Goal: Find specific page/section

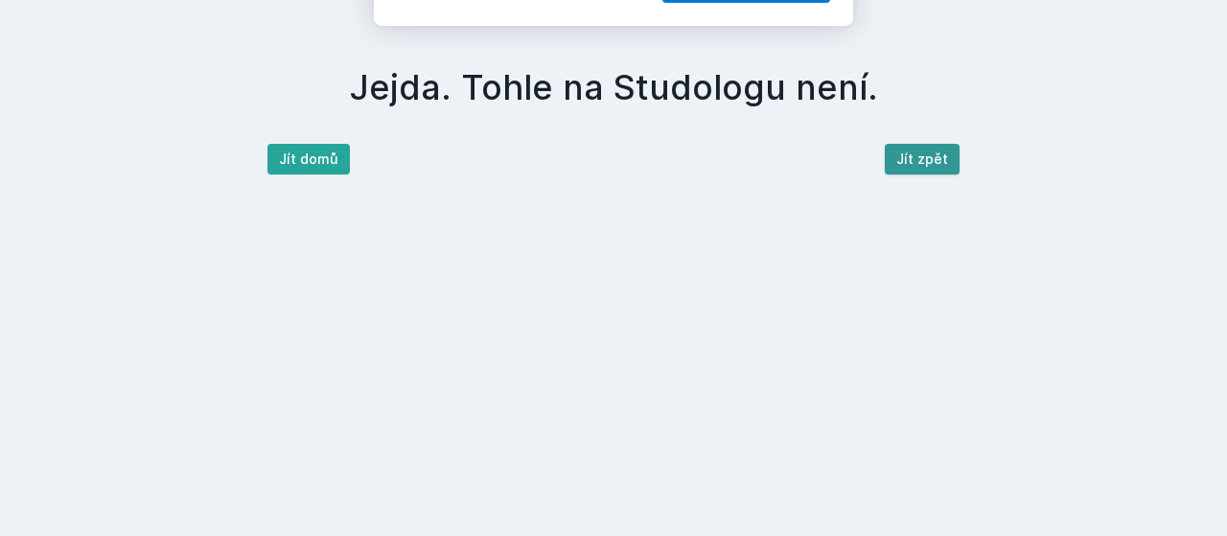
click at [901, 162] on div "[PERSON_NAME] dostávat tipy ohledně studia, nových testů, hodnocení učitelů a p…" at bounding box center [613, 85] width 1227 height 171
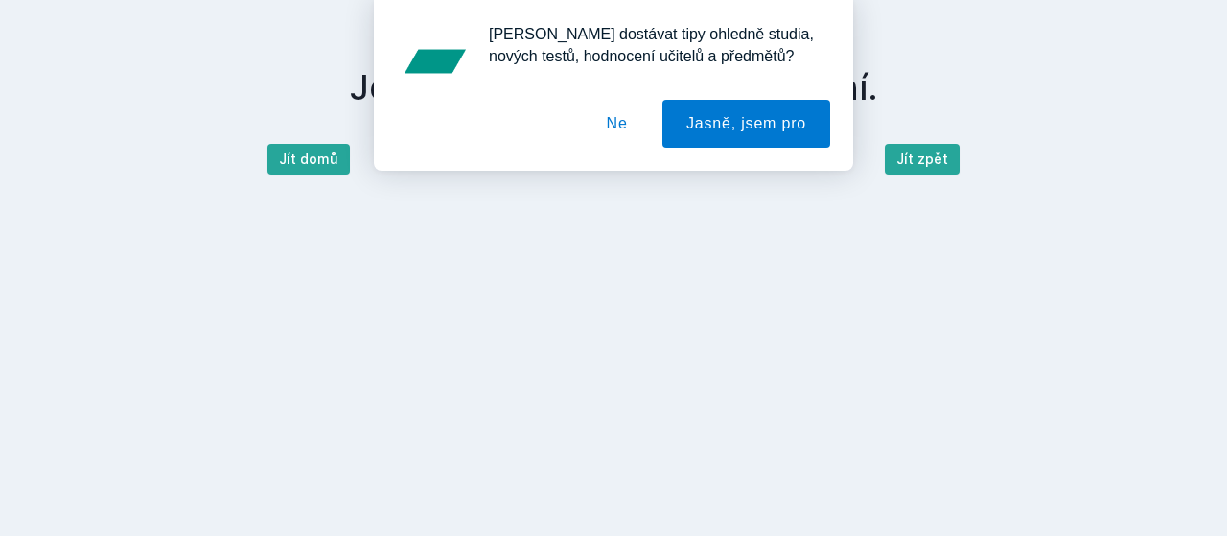
click at [612, 118] on button "Ne" at bounding box center [617, 124] width 69 height 48
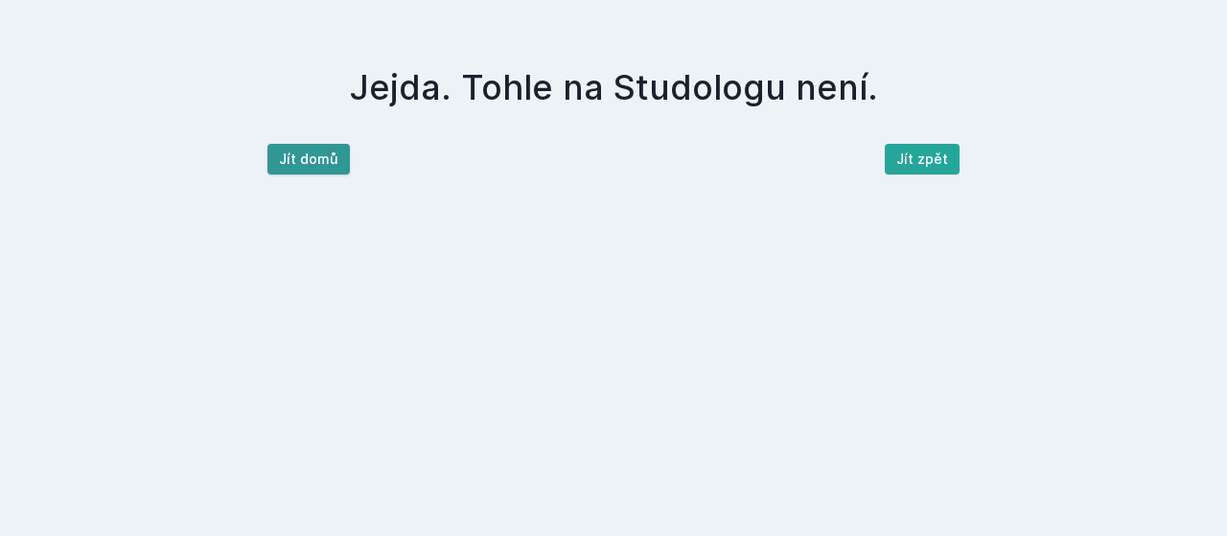
click at [281, 167] on button "Jít domů" at bounding box center [308, 159] width 82 height 31
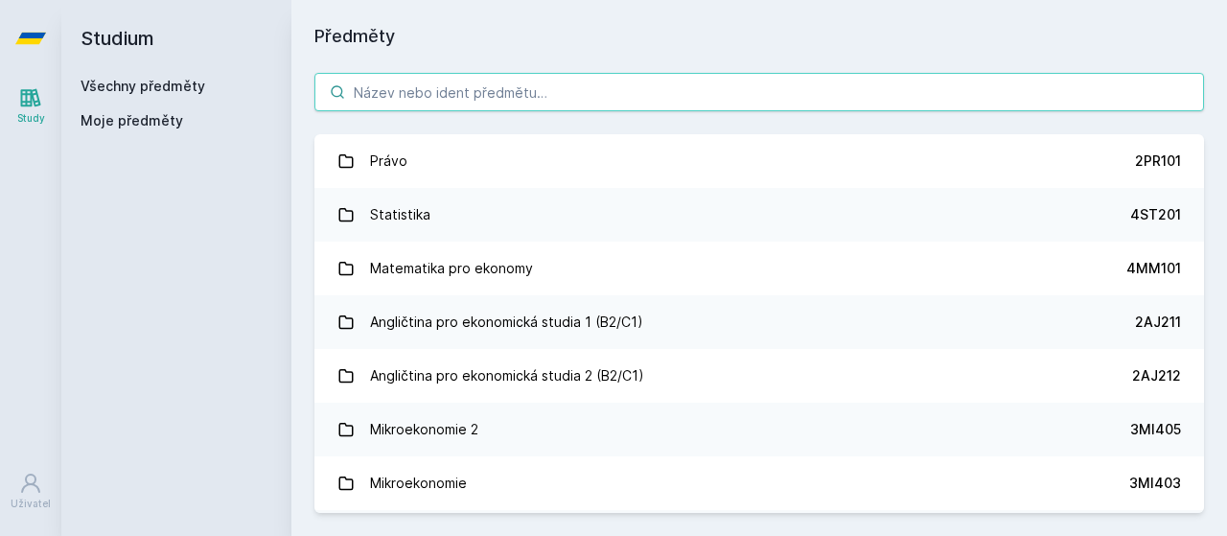
click at [402, 88] on input "search" at bounding box center [758, 92] width 889 height 38
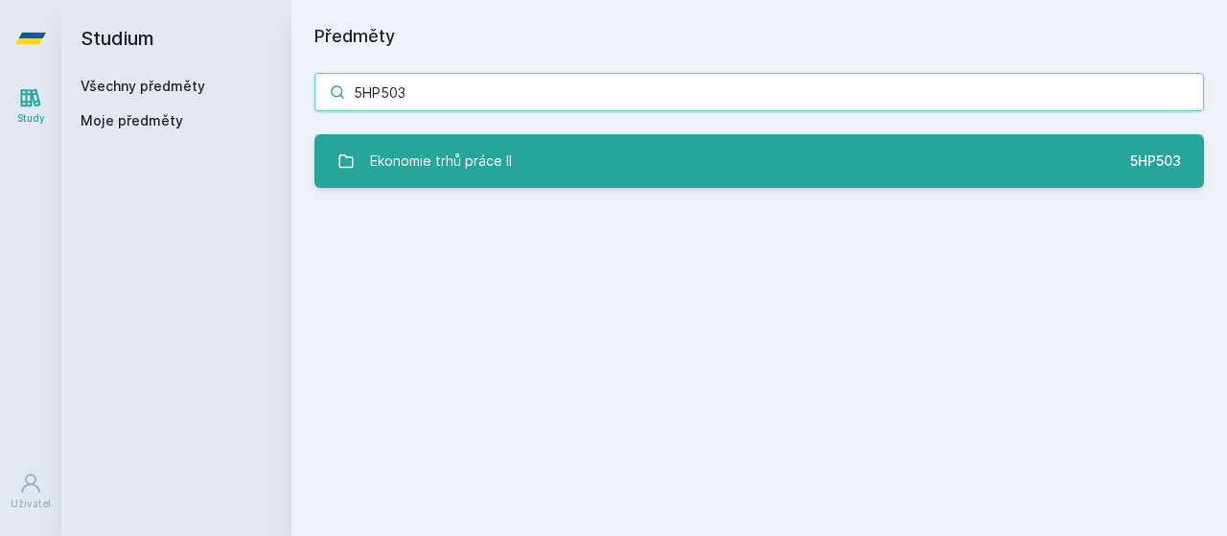
type input "5HP503"
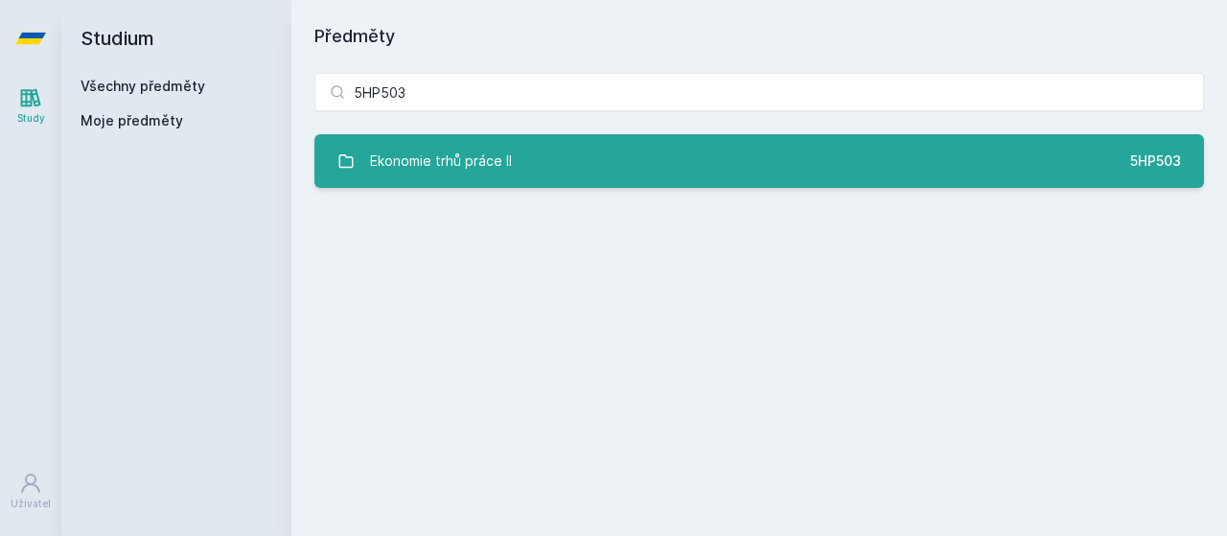
click at [422, 164] on div "Ekonomie trhů práce II" at bounding box center [441, 161] width 142 height 38
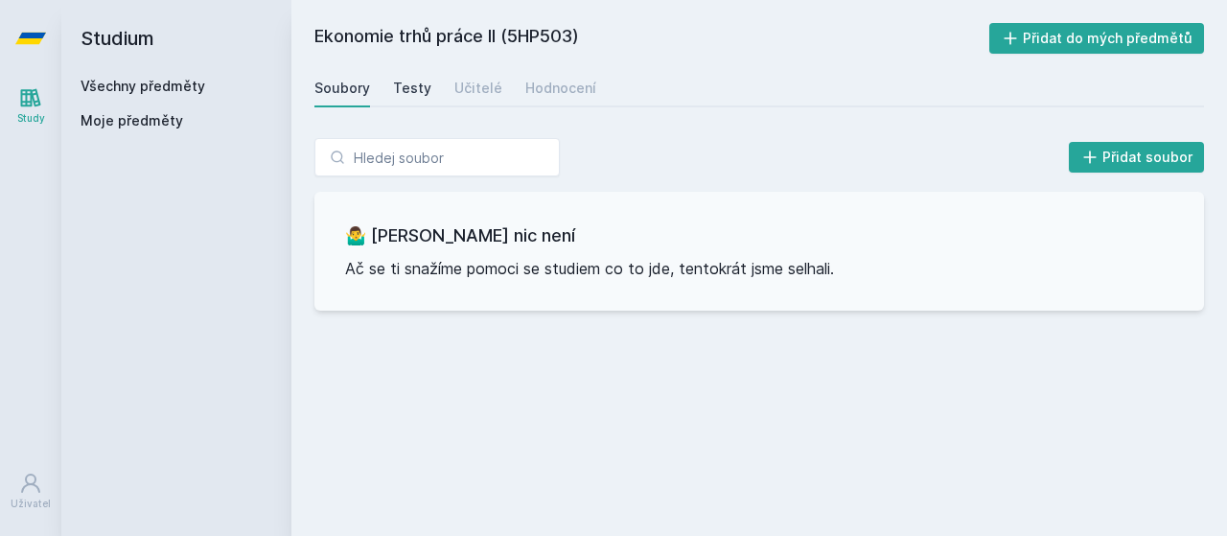
click at [412, 87] on div "Testy" at bounding box center [412, 88] width 38 height 19
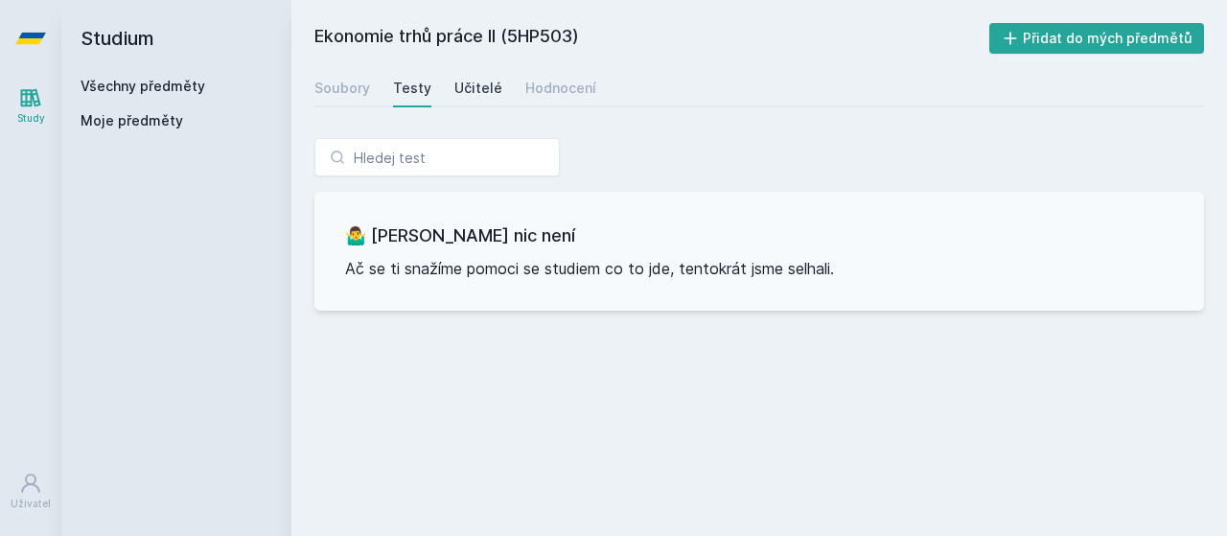
click at [477, 85] on div "Učitelé" at bounding box center [478, 88] width 48 height 19
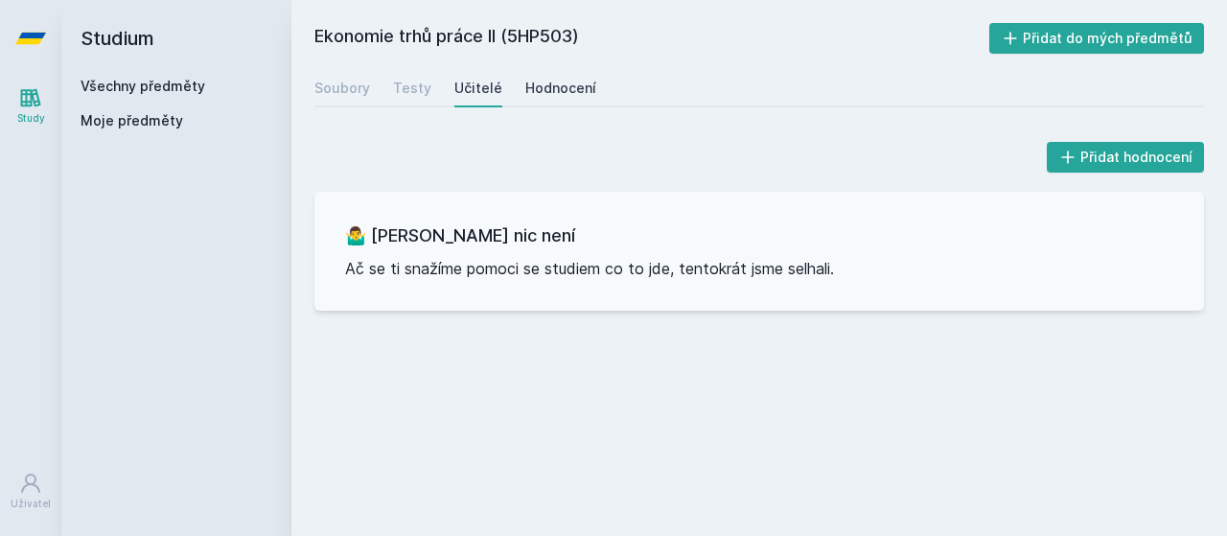
click at [538, 90] on div "Hodnocení" at bounding box center [560, 88] width 71 height 19
